Goal: Find specific page/section: Find specific page/section

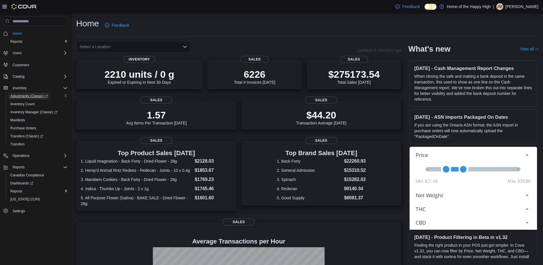
click at [19, 94] on span "Adjustments (Classic)" at bounding box center [29, 96] width 38 height 5
